Goal: Information Seeking & Learning: Learn about a topic

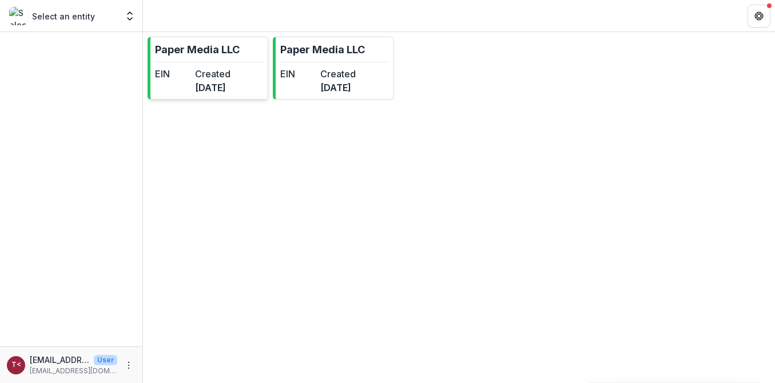
click at [230, 92] on dd "[DATE]" at bounding box center [212, 88] width 35 height 14
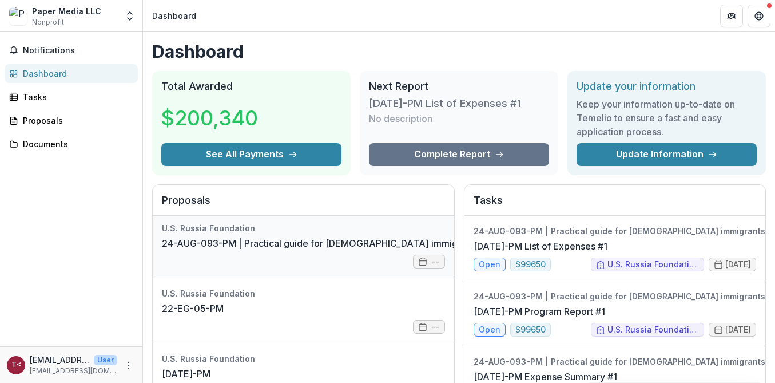
scroll to position [41, 0]
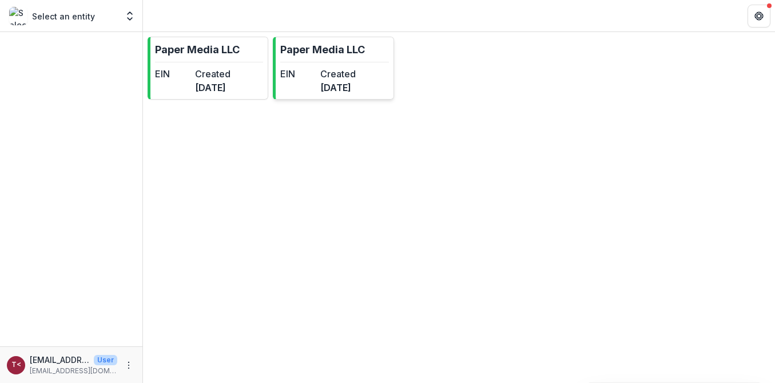
click at [316, 90] on div "EIN" at bounding box center [297, 80] width 35 height 27
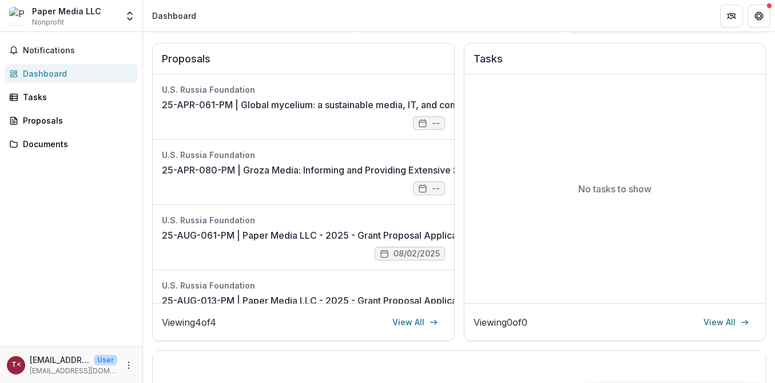
scroll to position [144, 0]
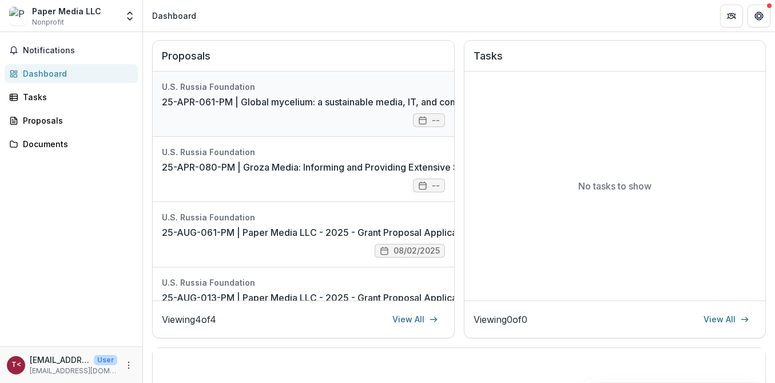
click at [305, 109] on link "25-APR-061-PM | Global mycelium: a sustainable media, IT, and community ecosyst…" at bounding box center [443, 102] width 563 height 14
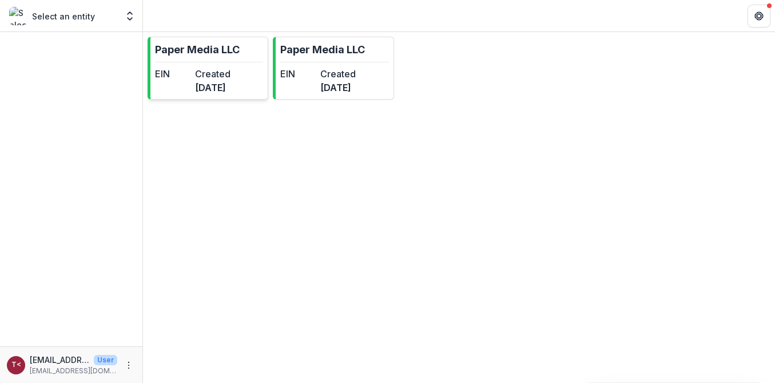
click at [190, 86] on div "EIN" at bounding box center [172, 80] width 35 height 27
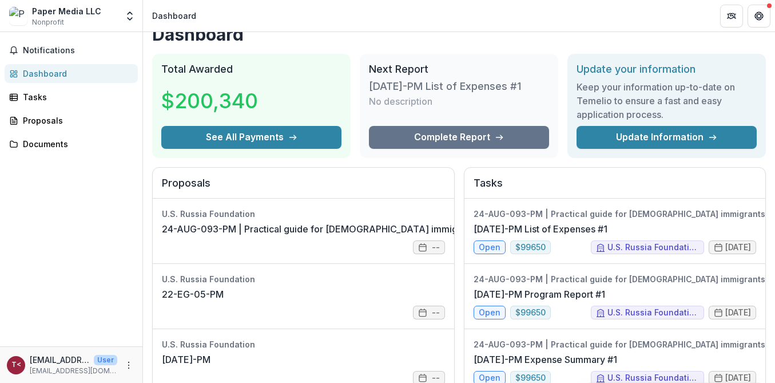
scroll to position [23, 0]
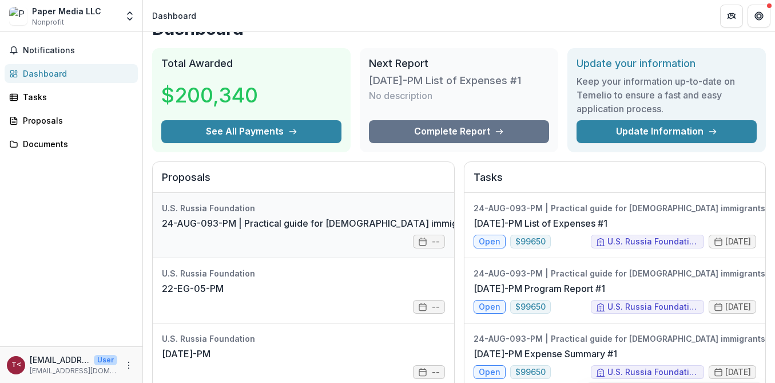
click at [284, 220] on link "24-AUG-093-PM | Practical guide for [DEMOGRAPHIC_DATA] immigrants moving to [GE…" at bounding box center [460, 223] width 597 height 14
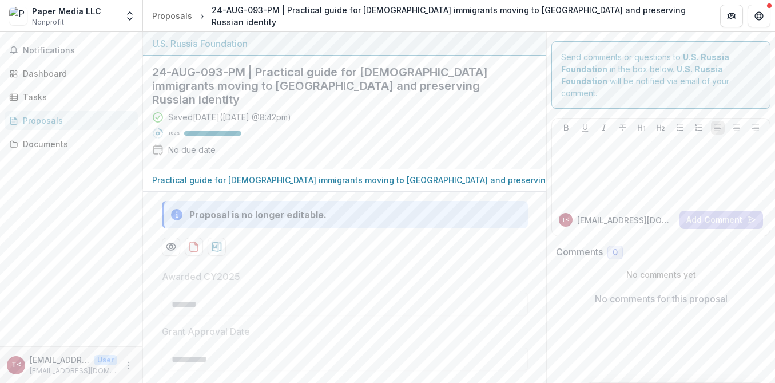
scroll to position [432, 0]
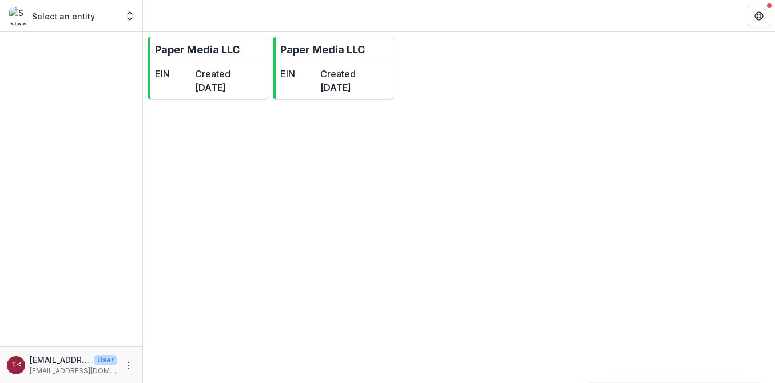
click at [136, 363] on div "t< [EMAIL_ADDRESS][DOMAIN_NAME] <[EMAIL_ADDRESS][DOMAIN_NAME]> User [EMAIL_ADDR…" at bounding box center [71, 364] width 142 height 37
click at [124, 363] on icon "More" at bounding box center [128, 364] width 9 height 9
click at [357, 65] on link "Paper Media LLC EIN Created [DATE]" at bounding box center [333, 68] width 121 height 63
click at [128, 360] on icon "More" at bounding box center [128, 364] width 9 height 9
click at [205, 355] on button "Logout" at bounding box center [204, 359] width 122 height 19
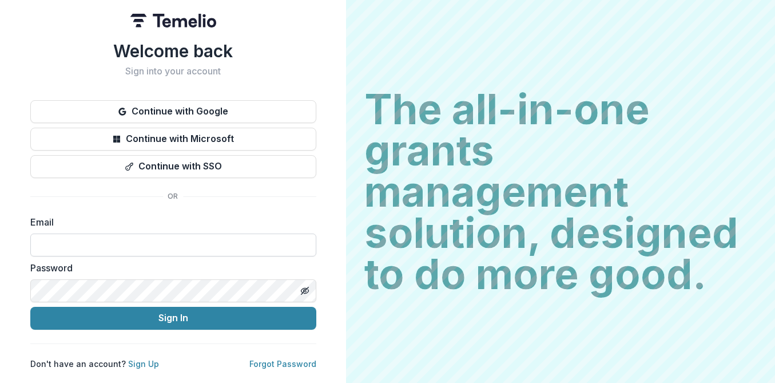
click at [104, 240] on input at bounding box center [173, 244] width 286 height 23
type input "**********"
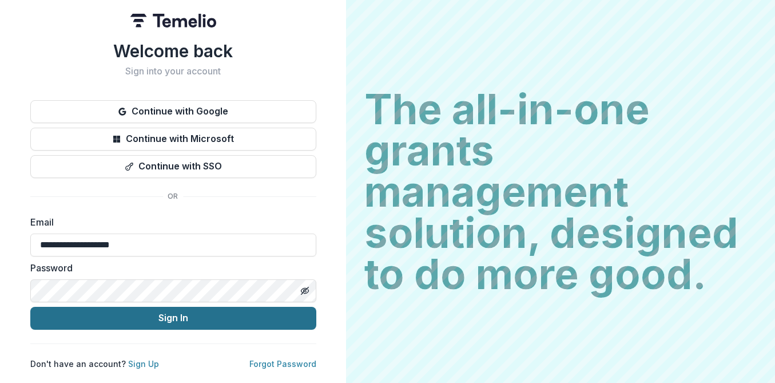
click at [153, 317] on button "Sign In" at bounding box center [173, 317] width 286 height 23
